Goal: Information Seeking & Learning: Learn about a topic

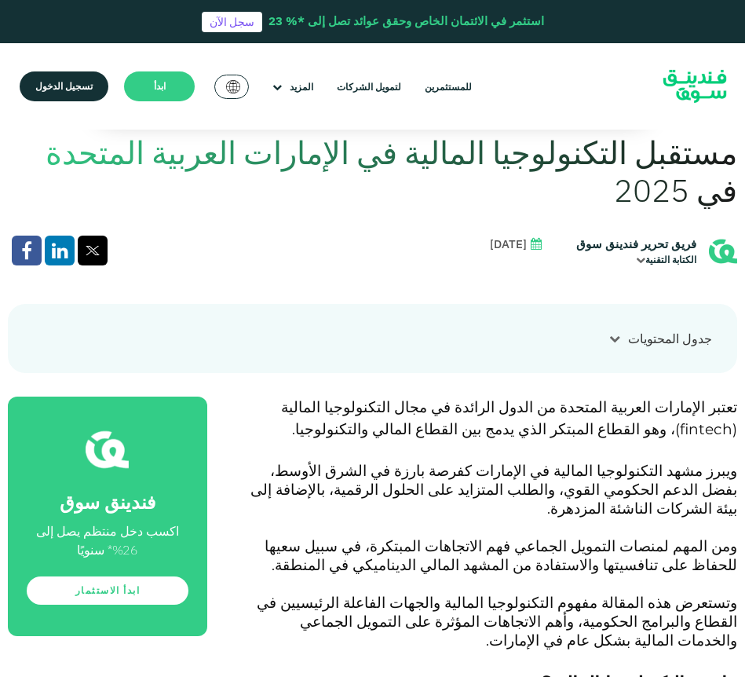
scroll to position [393, 0]
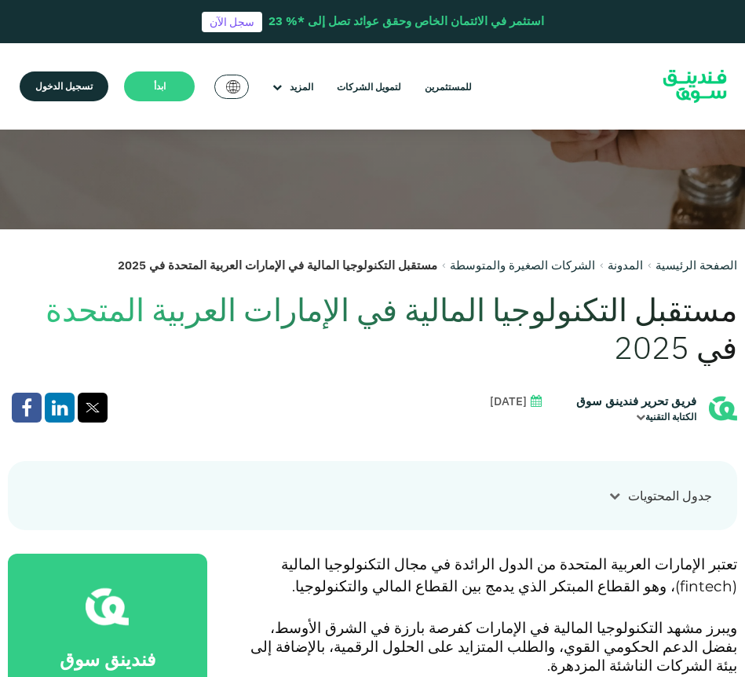
click at [257, 302] on h1 "مستقبل التكنولوجيا المالية في الإمارات العربية المتحدة في 2025" at bounding box center [372, 327] width 729 height 75
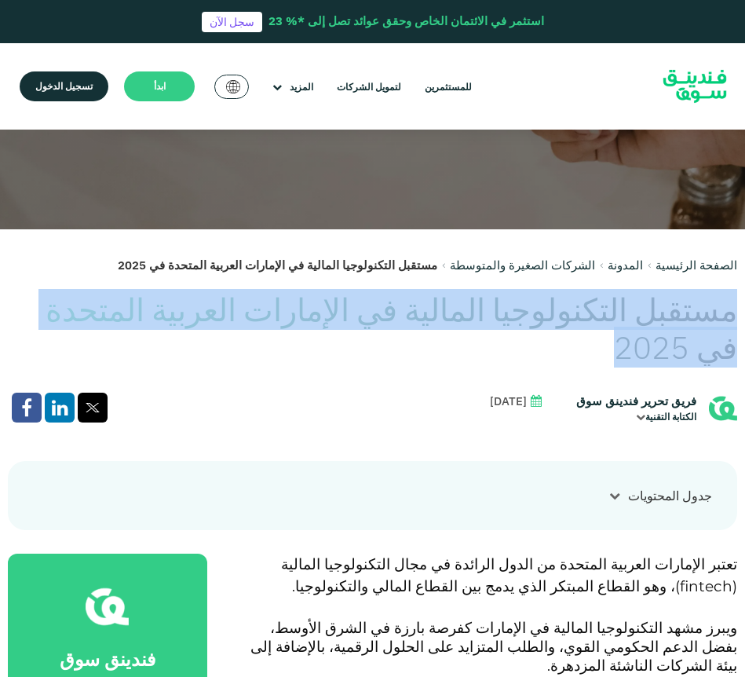
click at [257, 302] on h1 "مستقبل التكنولوجيا المالية في الإمارات العربية المتحدة في 2025" at bounding box center [372, 327] width 729 height 75
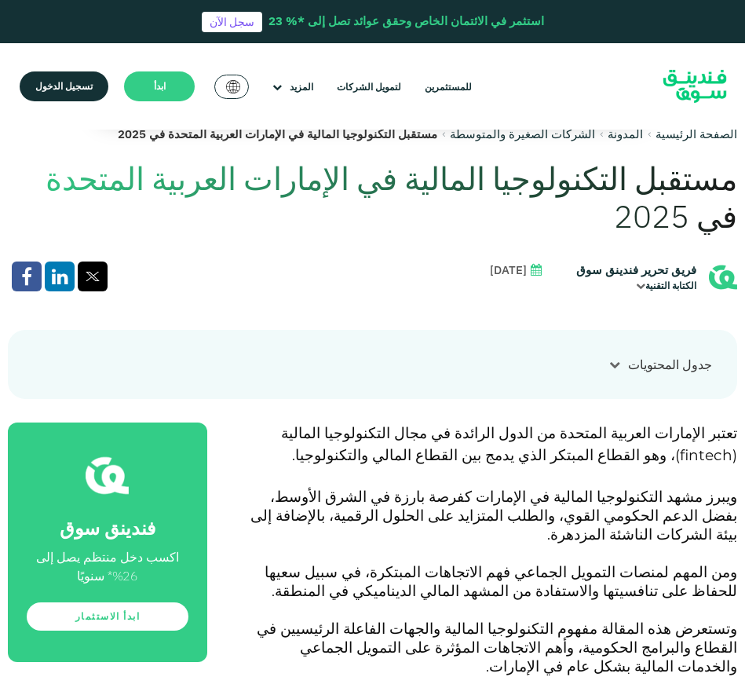
scroll to position [550, 0]
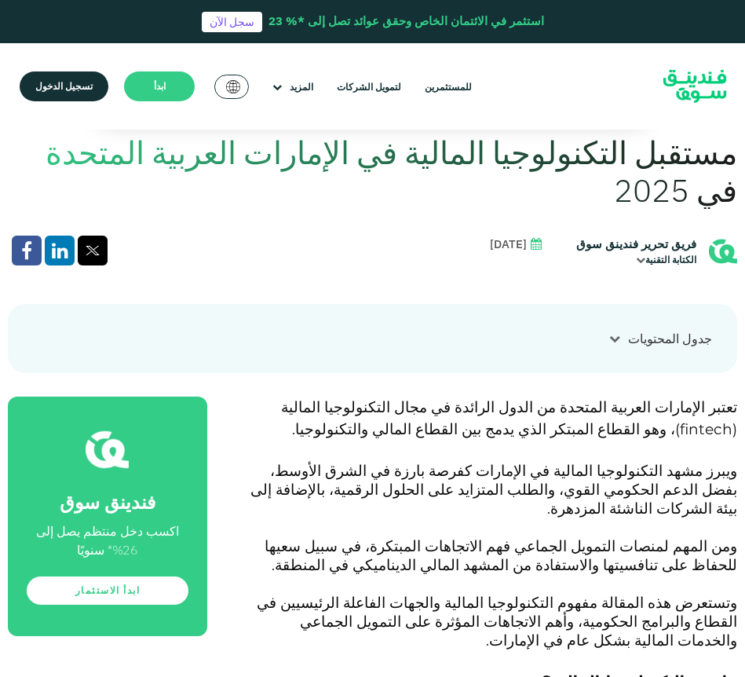
click at [425, 354] on div "جدول المحتويات ١ ما هي التكنولوجيا المالية؟ ٢ نمو قطاع التكنولوجيا المالية في ا…" at bounding box center [372, 338] width 729 height 69
click at [614, 345] on div at bounding box center [614, 338] width 27 height 16
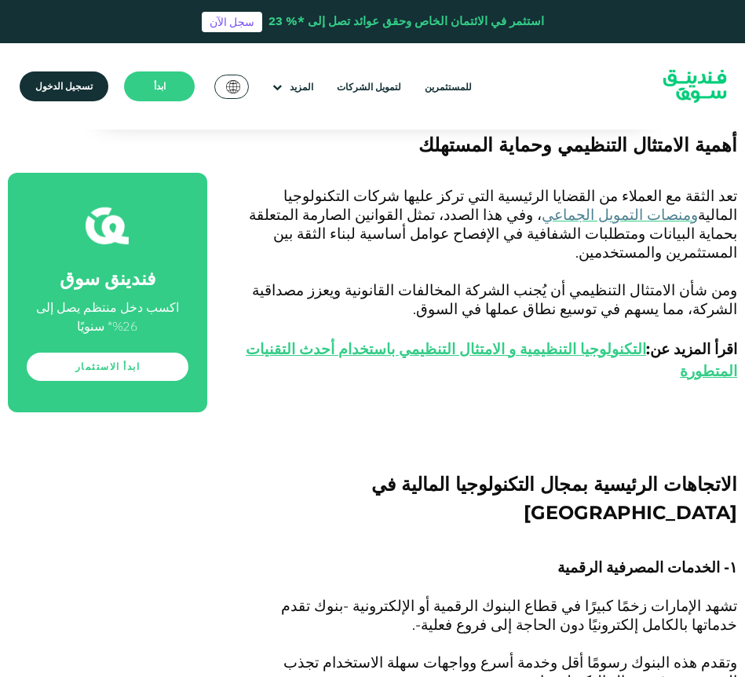
scroll to position [3376, 0]
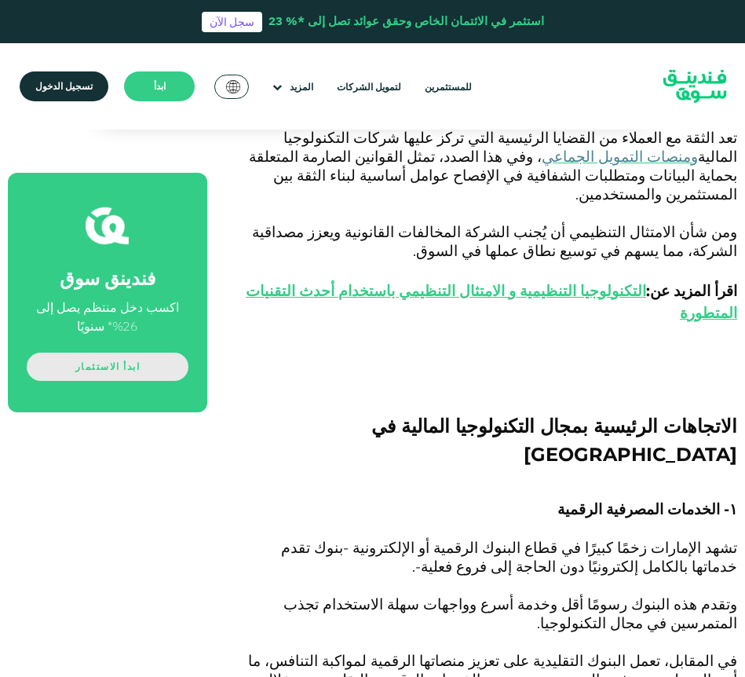
click at [127, 363] on link "ابدأ الاستثمار" at bounding box center [108, 366] width 162 height 28
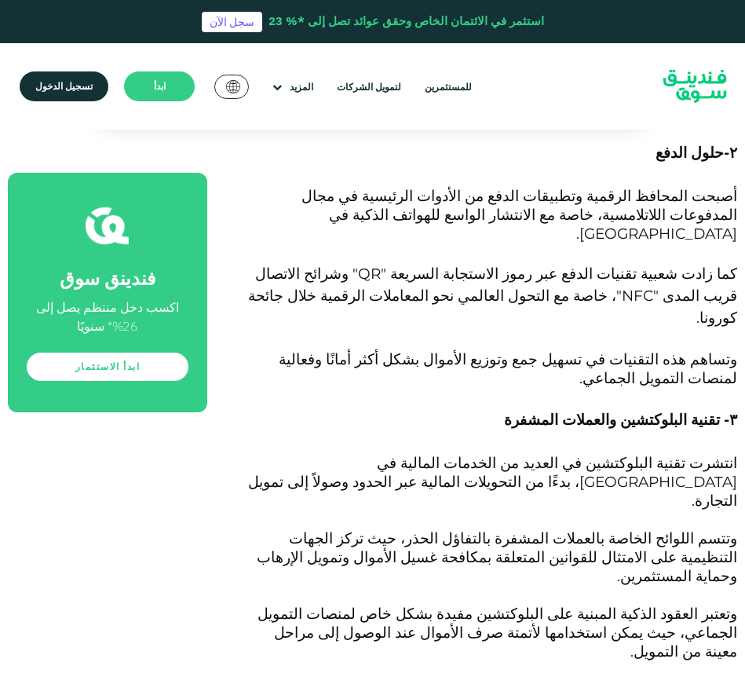
scroll to position [3568, 0]
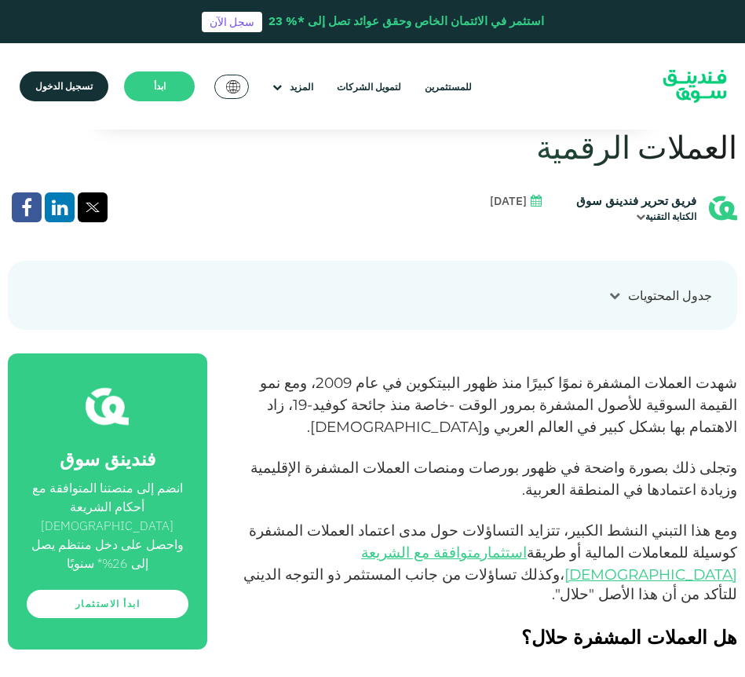
scroll to position [628, 0]
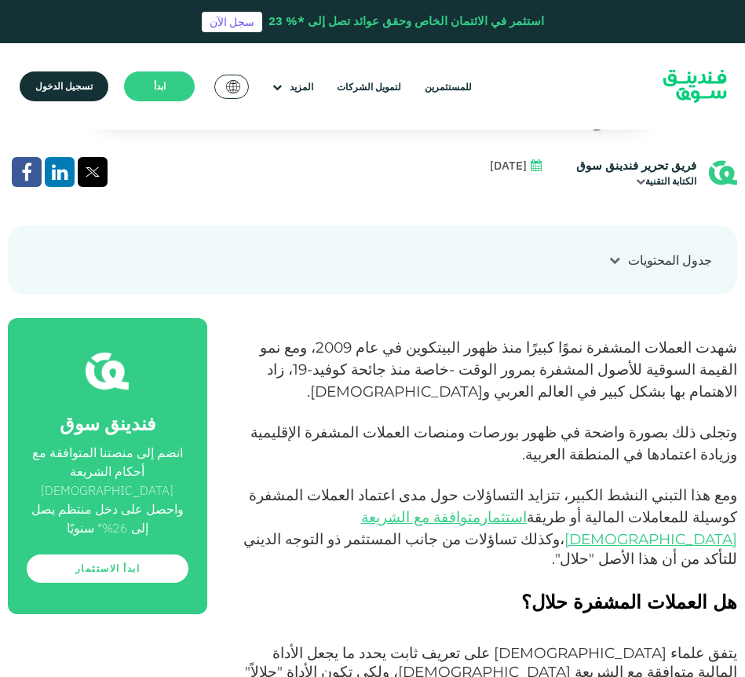
click at [322, 426] on span "وتجلى ذلك بصورة واضحة في ظهور بورصات ومنصات العملات المشفرة الإقليمية وزيادة اع…" at bounding box center [493, 443] width 487 height 40
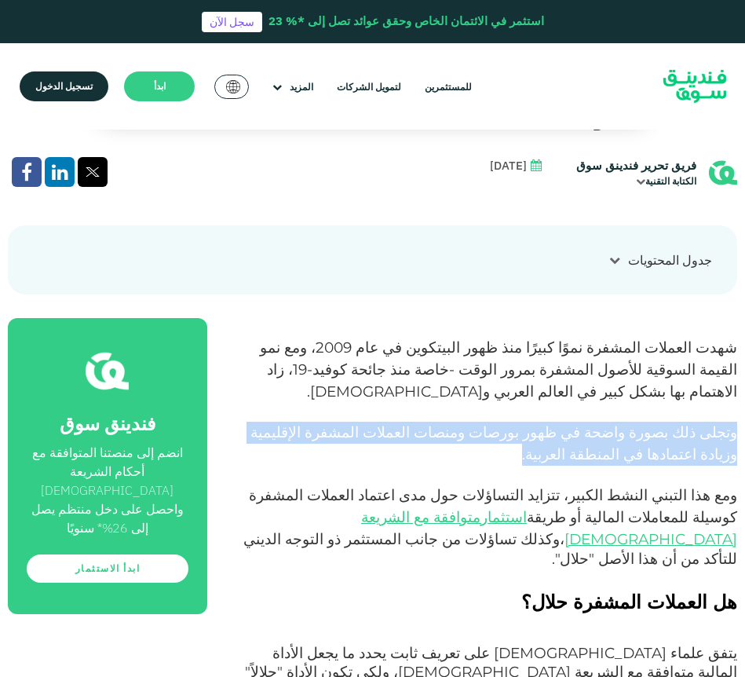
click at [322, 426] on span "وتجلى ذلك بصورة واضحة في ظهور بورصات ومنصات العملات المشفرة الإقليمية وزيادة اع…" at bounding box center [493, 443] width 487 height 40
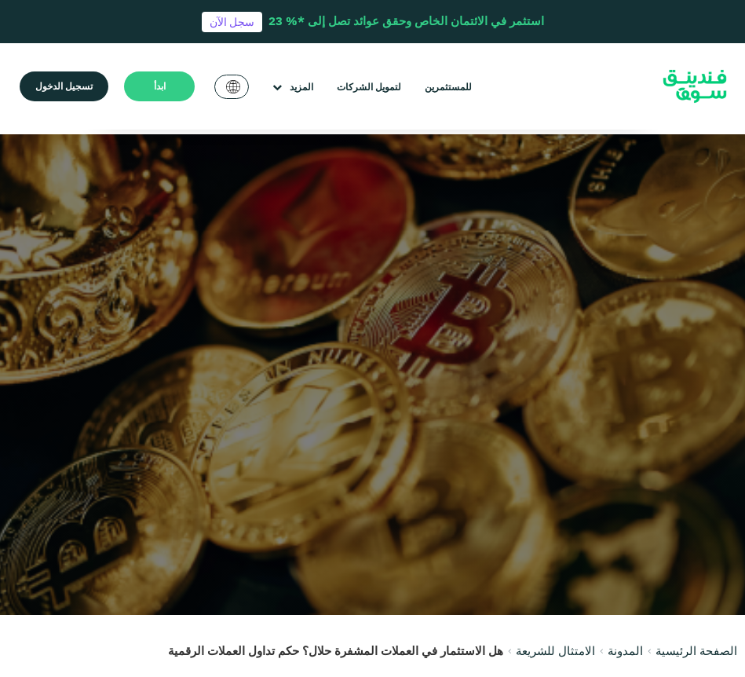
scroll to position [0, 0]
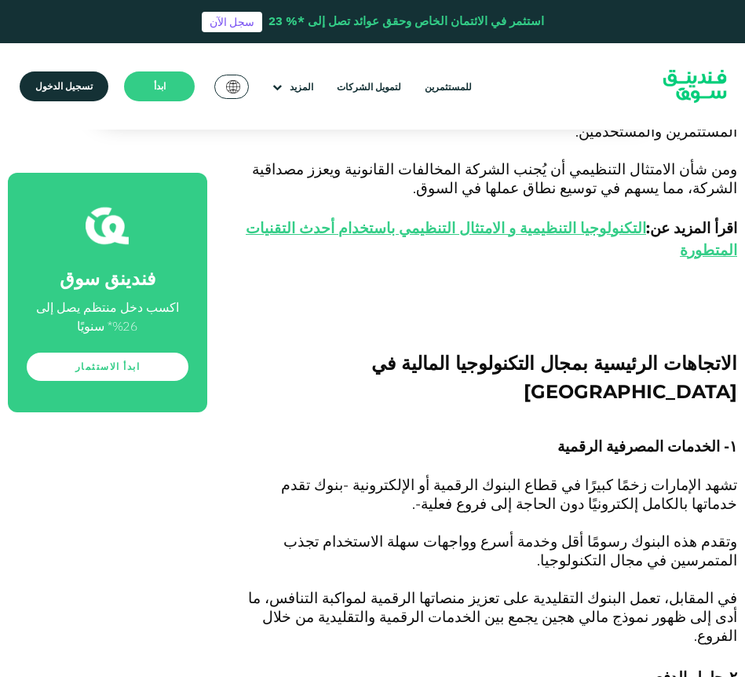
scroll to position [2861, 0]
